Goal: Transaction & Acquisition: Purchase product/service

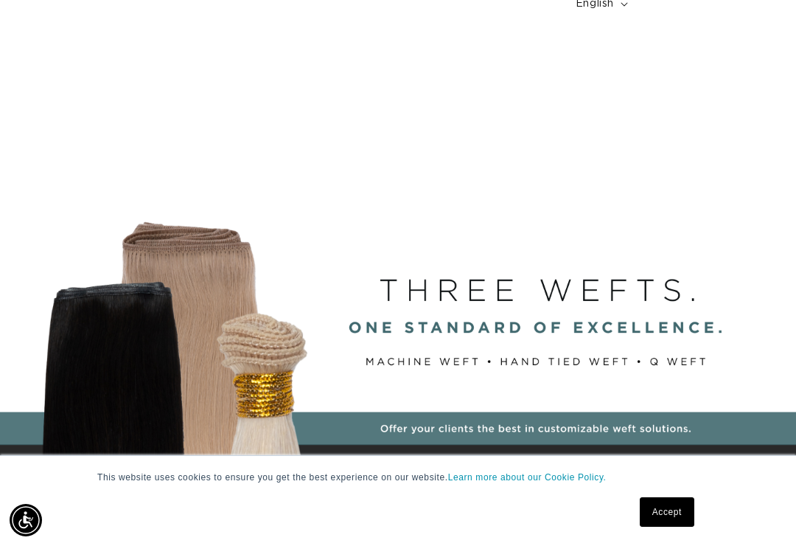
scroll to position [144, 0]
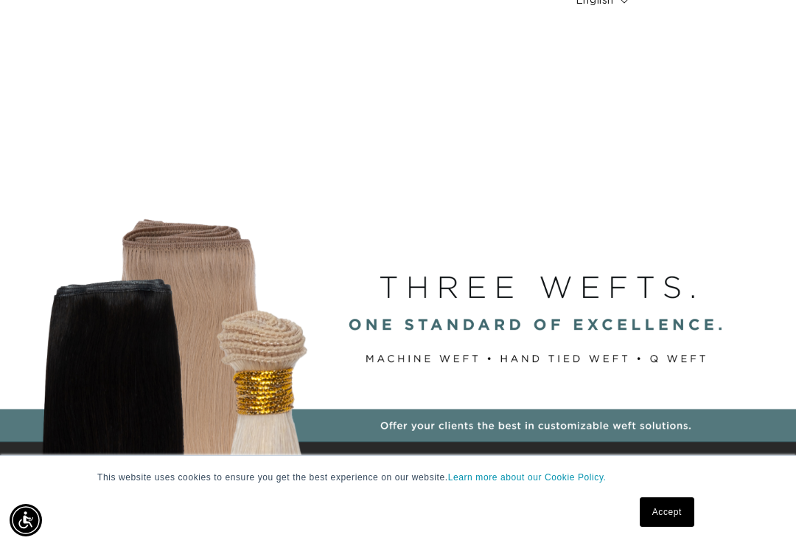
click at [667, 526] on link "Accept" at bounding box center [667, 511] width 55 height 29
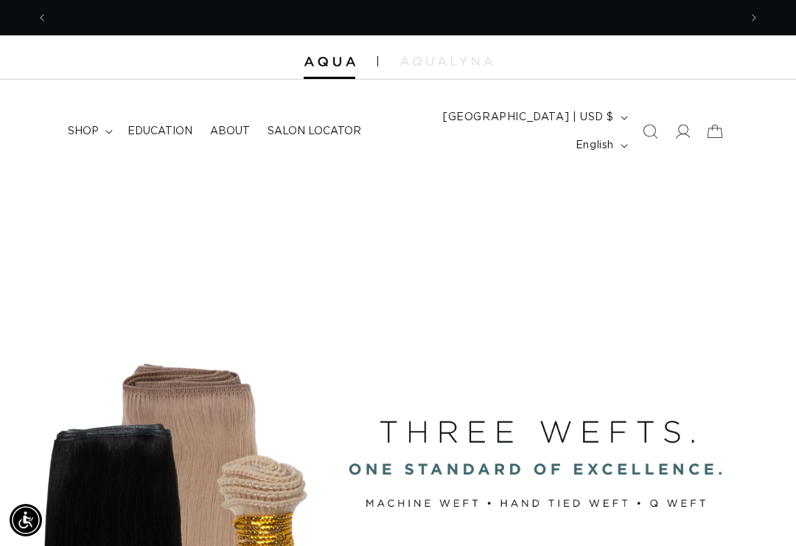
scroll to position [0, 1383]
click at [675, 124] on icon at bounding box center [682, 131] width 15 height 15
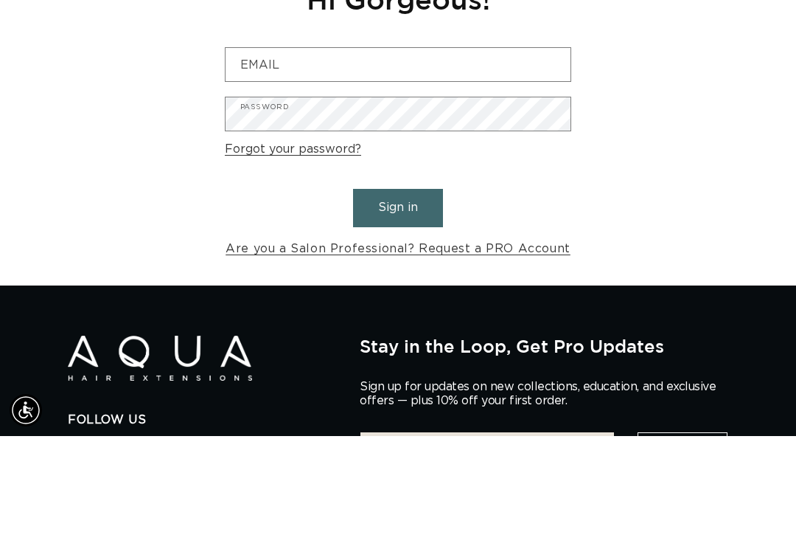
scroll to position [0, 691]
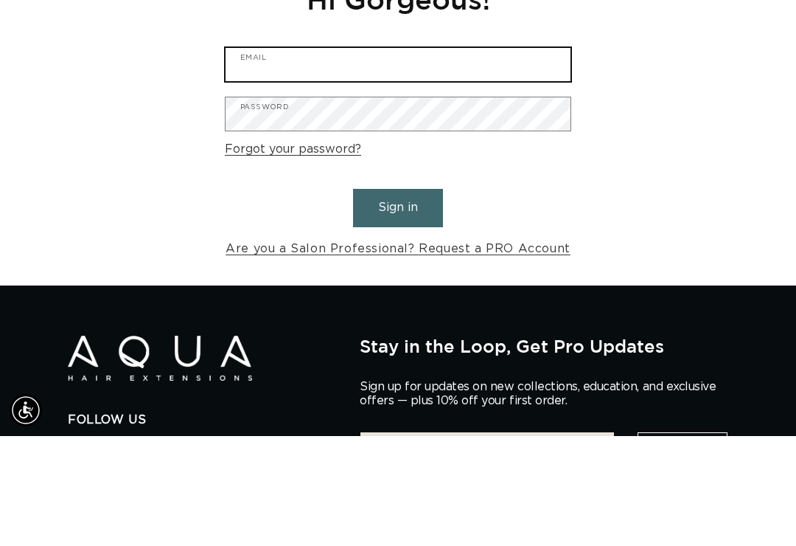
type input "tjcrimmins11@gmail.com"
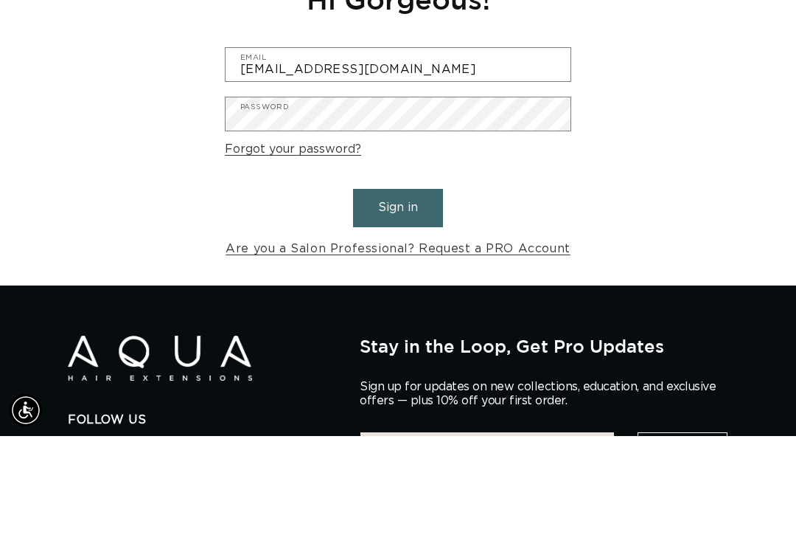
click at [398, 299] on button "Sign in" at bounding box center [398, 318] width 90 height 38
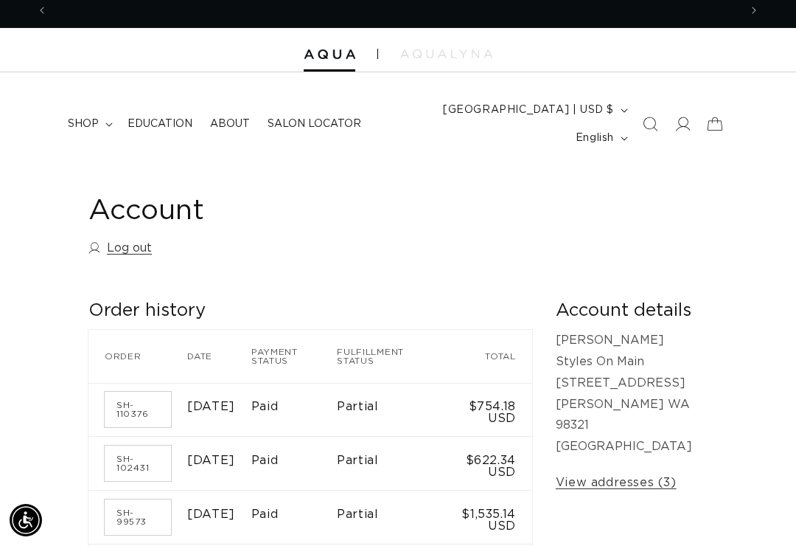
scroll to position [0, 691]
click at [102, 111] on summary "shop" at bounding box center [89, 123] width 60 height 31
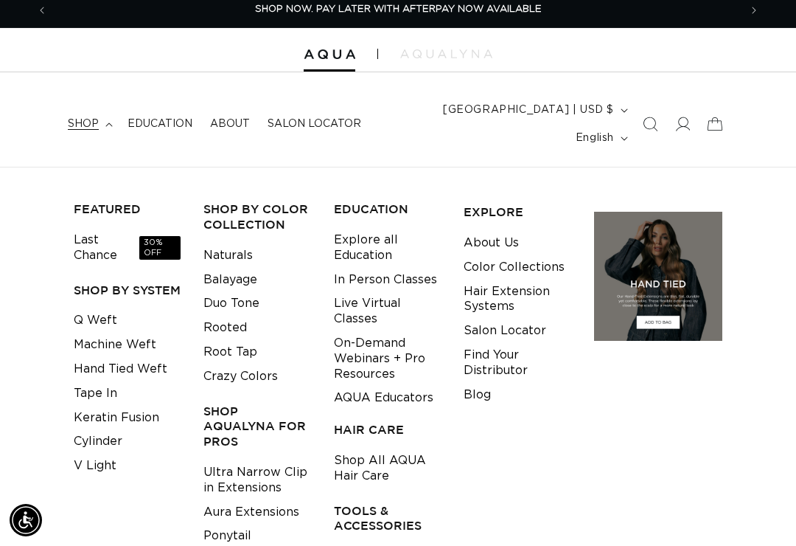
click at [134, 332] on link "Machine Weft" at bounding box center [115, 344] width 83 height 24
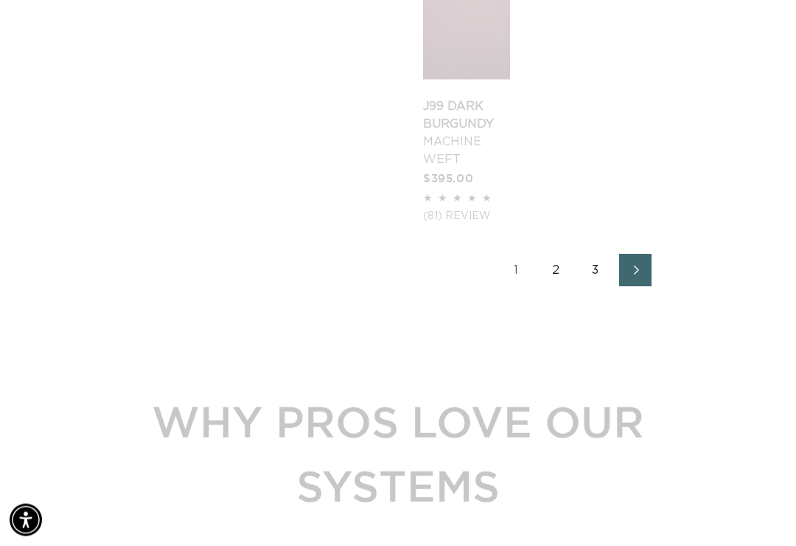
scroll to position [2238, 0]
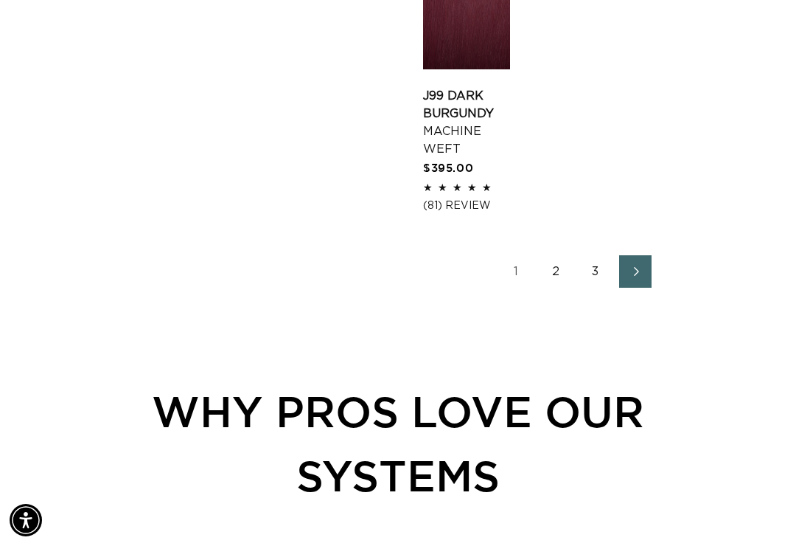
click at [552, 258] on link "2" at bounding box center [556, 271] width 32 height 32
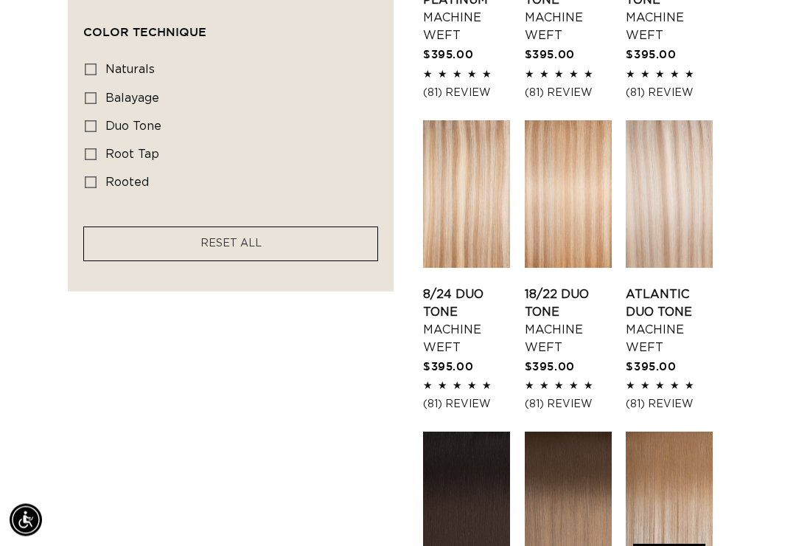
scroll to position [1071, 0]
click at [655, 285] on link "Atlantic Duo Tone Machine Weft" at bounding box center [669, 320] width 87 height 71
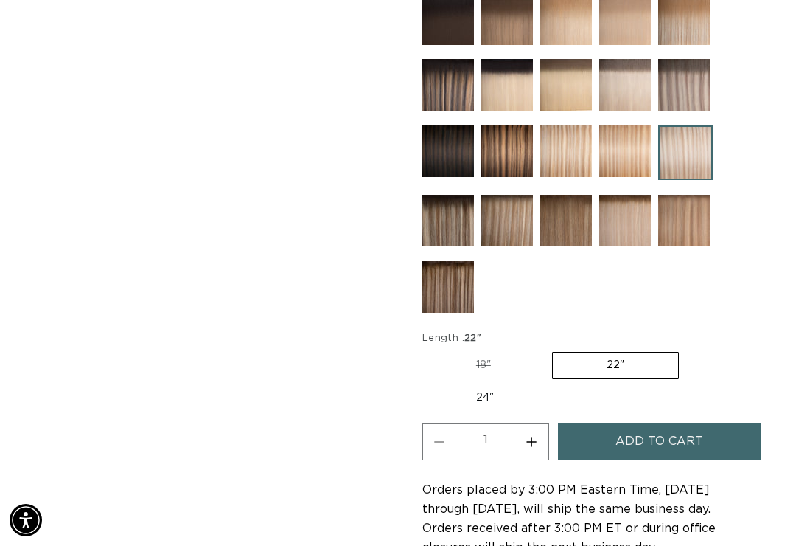
scroll to position [0, 691]
click at [487, 385] on label "24" Variant sold out or unavailable" at bounding box center [484, 397] width 125 height 25
click at [686, 349] on input "24" Variant sold out or unavailable" at bounding box center [686, 349] width 1 height 1
radio input "true"
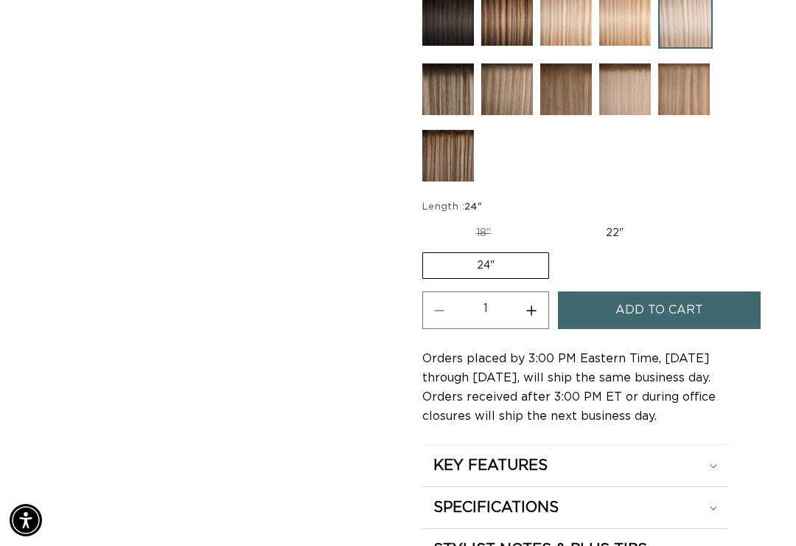
click at [656, 291] on span "Add to cart" at bounding box center [660, 310] width 88 height 38
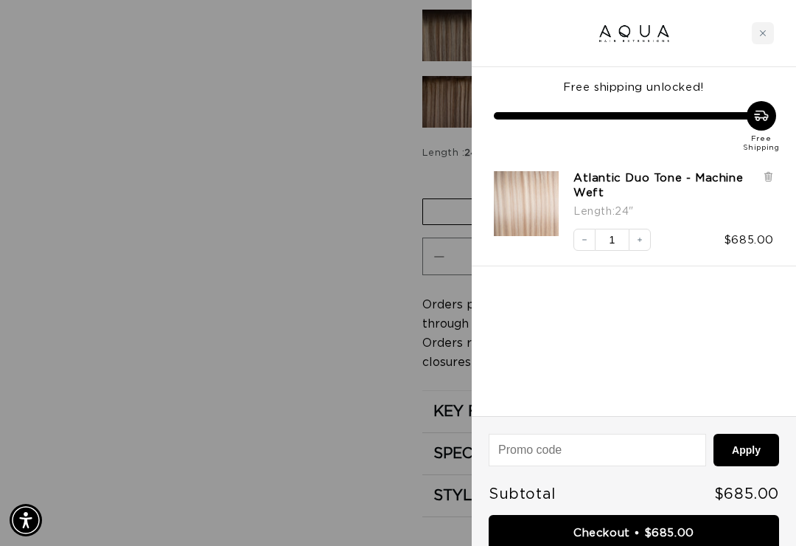
click at [645, 525] on link "Checkout • $685.00" at bounding box center [634, 534] width 290 height 38
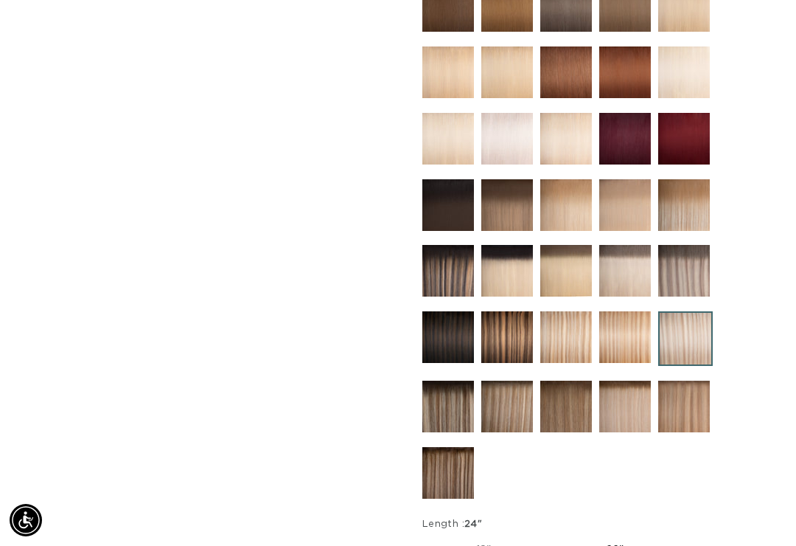
scroll to position [0, 1383]
click at [685, 259] on img at bounding box center [684, 271] width 52 height 52
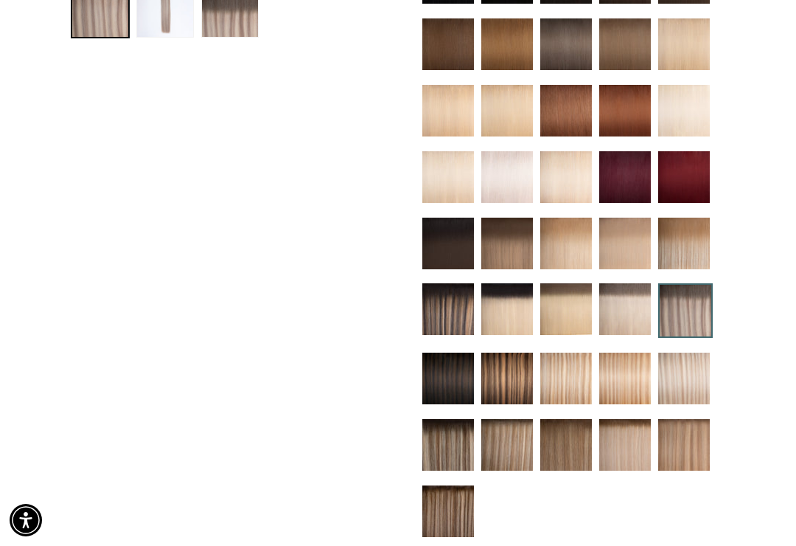
click at [623, 441] on img at bounding box center [625, 445] width 52 height 52
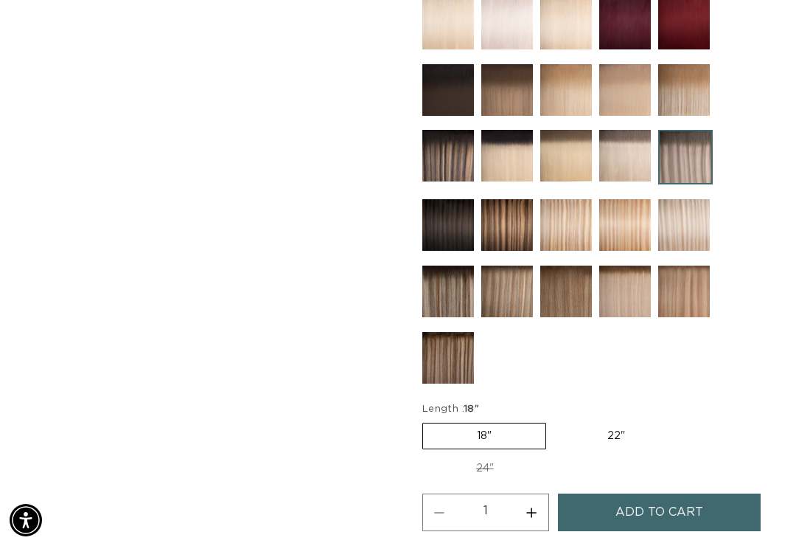
scroll to position [0, 1383]
click at [487, 456] on label "24" Variant sold out or unavailable" at bounding box center [484, 468] width 125 height 25
click at [686, 420] on input "24" Variant sold out or unavailable" at bounding box center [686, 419] width 1 height 1
radio input "true"
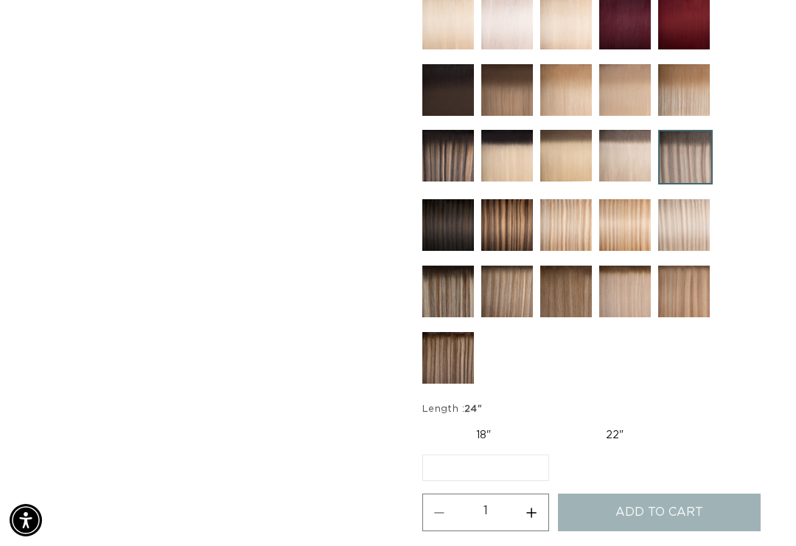
scroll to position [0, 0]
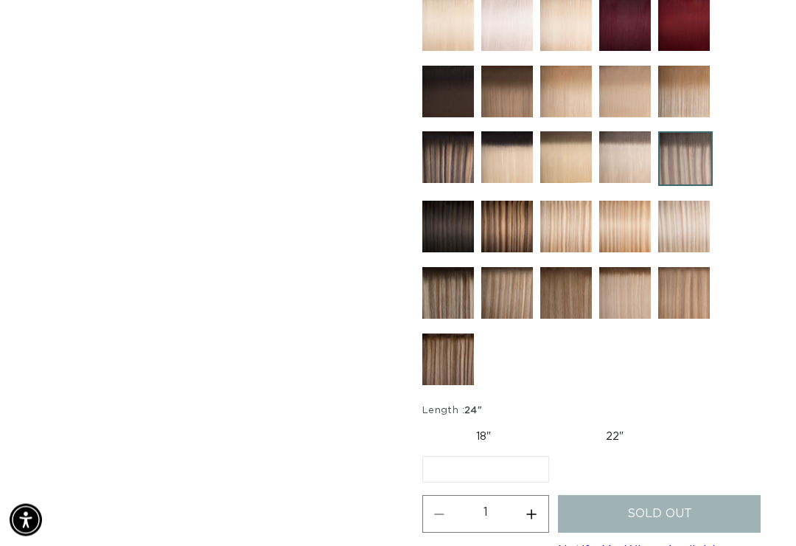
scroll to position [742, 0]
click at [613, 424] on label "22" Variant sold out or unavailable" at bounding box center [614, 436] width 125 height 25
click at [553, 422] on input "22" Variant sold out or unavailable" at bounding box center [552, 421] width 1 height 1
radio input "true"
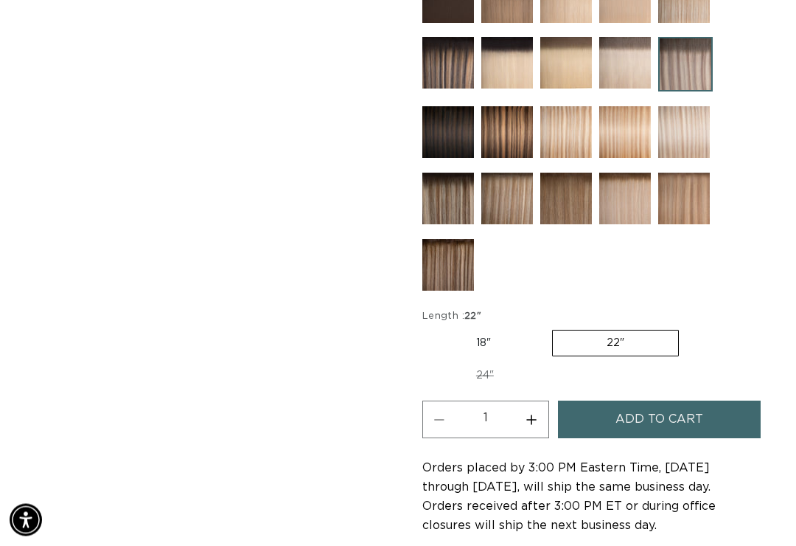
click at [712, 403] on button "Add to cart" at bounding box center [659, 420] width 203 height 38
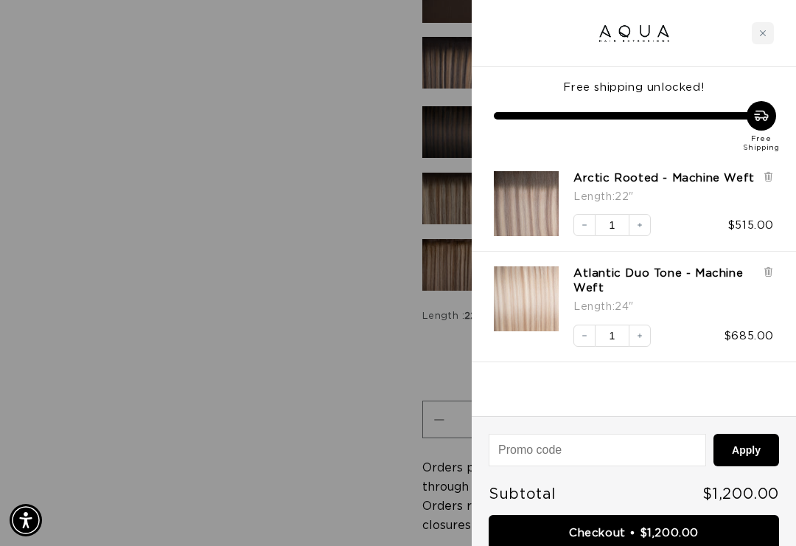
click at [767, 276] on icon at bounding box center [768, 272] width 6 height 7
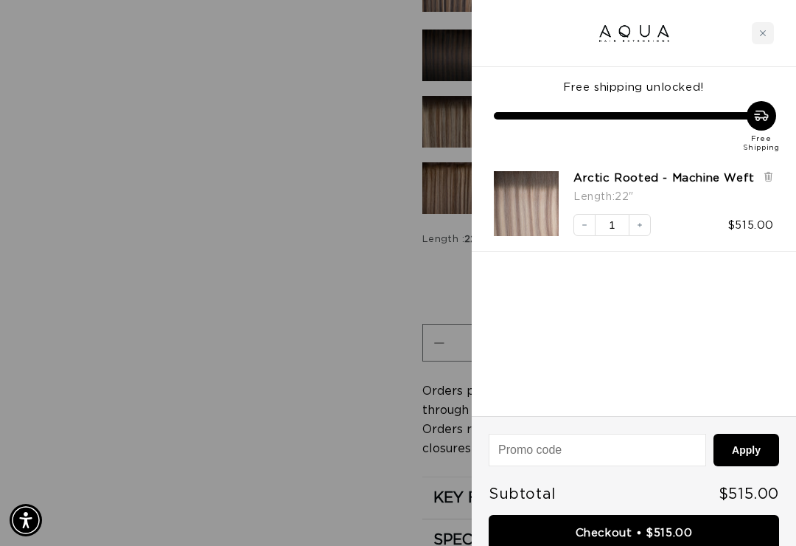
click at [683, 524] on link "Checkout • $515.00" at bounding box center [634, 534] width 290 height 38
